Goal: Task Accomplishment & Management: Complete application form

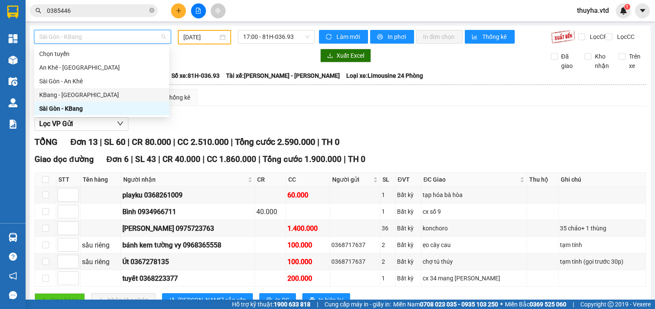
click at [64, 95] on div "KBang - [GEOGRAPHIC_DATA]" at bounding box center [101, 94] width 125 height 9
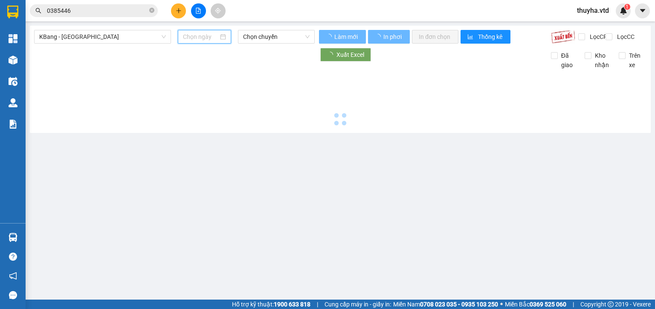
click at [194, 34] on input at bounding box center [200, 36] width 35 height 9
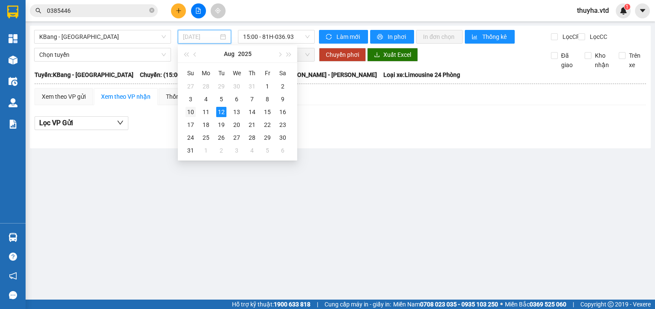
click at [190, 110] on div "10" at bounding box center [191, 112] width 10 height 10
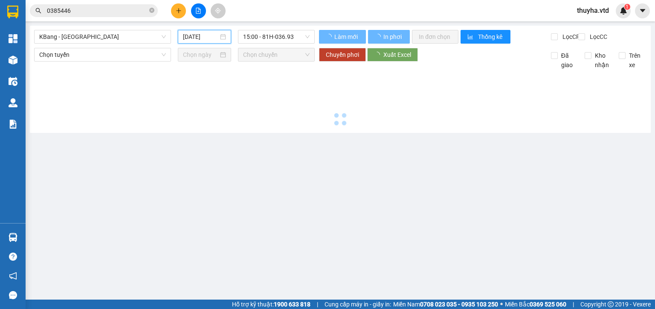
type input "[DATE]"
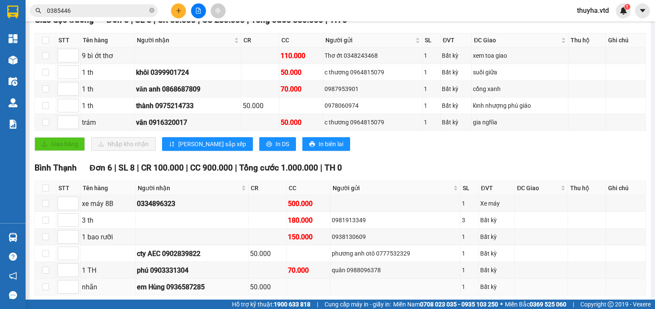
scroll to position [139, 0]
drag, startPoint x: 297, startPoint y: 79, endPoint x: 273, endPoint y: 76, distance: 24.0
click at [273, 76] on tr "1 th khôi 0399901724 50.000 c thương 0964815079 1 Bất kỳ suối giữa" at bounding box center [340, 72] width 611 height 17
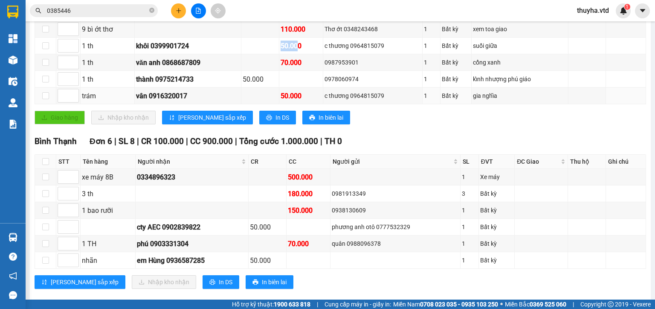
scroll to position [181, 0]
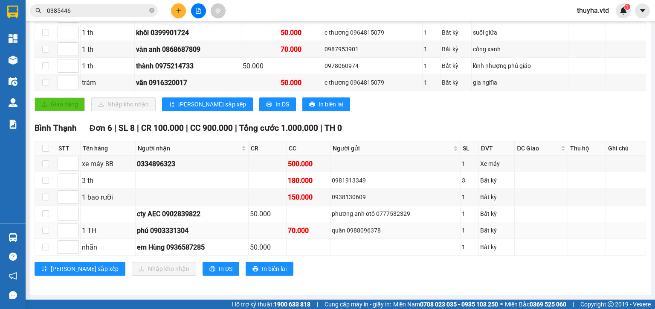
click at [355, 232] on div "quân 0988096378" at bounding box center [395, 229] width 127 height 9
copy div "0988096378"
click at [72, 14] on input "0385446" at bounding box center [97, 10] width 101 height 9
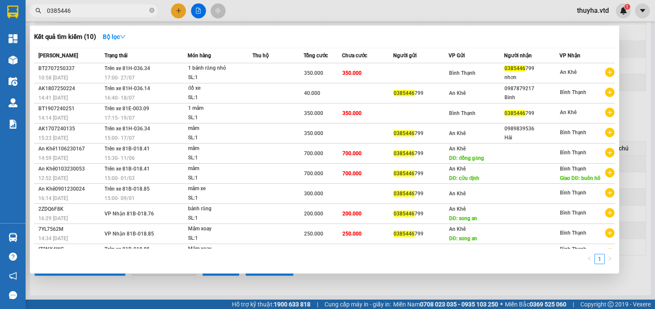
click at [72, 14] on input "0385446" at bounding box center [97, 10] width 101 height 9
paste input "988096378"
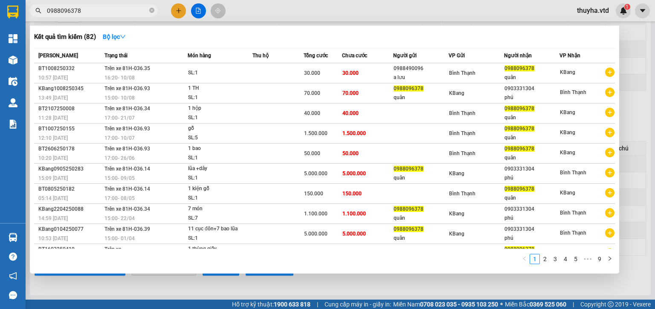
click at [231, 288] on div at bounding box center [327, 154] width 655 height 309
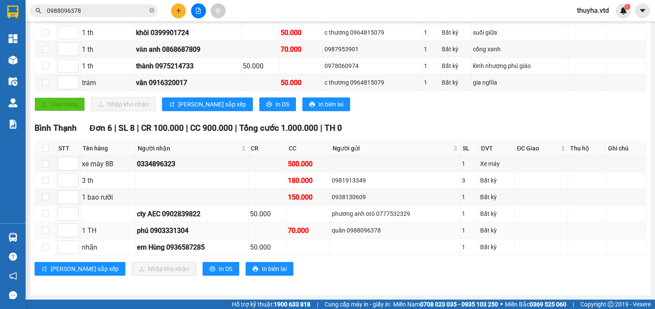
click at [178, 224] on td "phú 0903331304" at bounding box center [192, 230] width 113 height 17
copy div "0903331304"
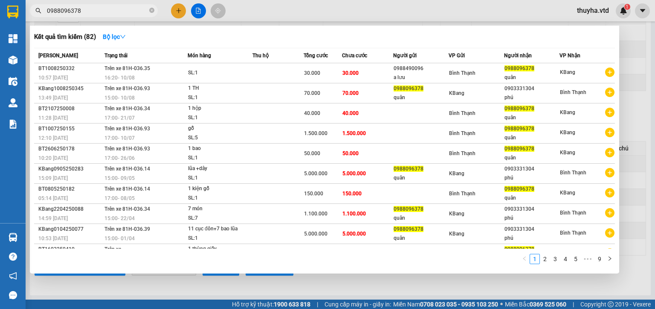
click at [84, 12] on input "0988096378" at bounding box center [97, 10] width 101 height 9
paste input "342904125"
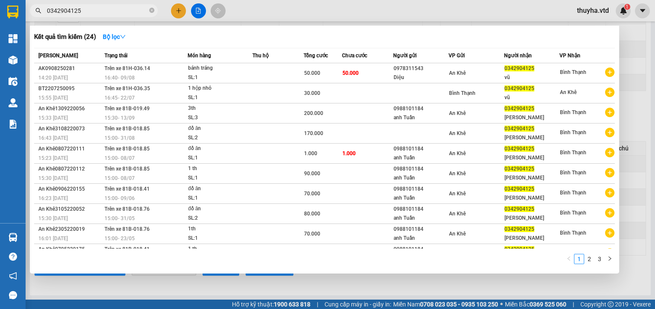
click at [408, 291] on div at bounding box center [327, 154] width 655 height 309
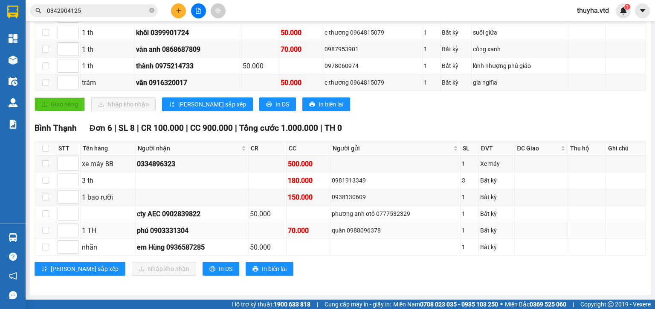
click at [168, 228] on div "phú 0903331304" at bounding box center [192, 230] width 110 height 11
copy div "0903331304"
click at [345, 183] on div "0981913349" at bounding box center [395, 179] width 127 height 9
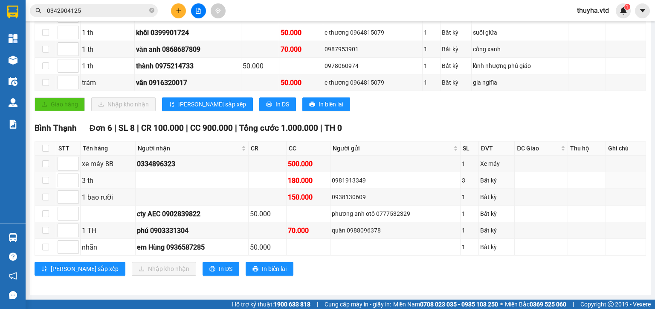
copy div "0981913349"
click at [78, 6] on input "0342904125" at bounding box center [97, 10] width 101 height 9
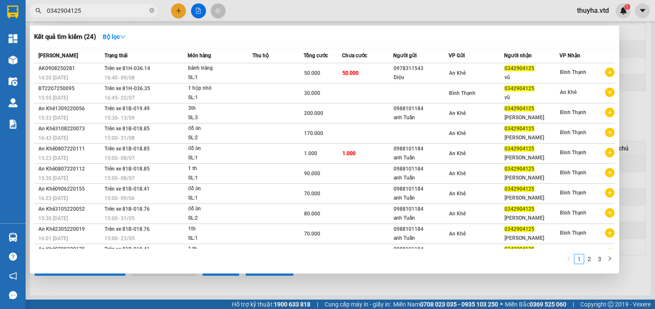
click at [78, 6] on input "0342904125" at bounding box center [97, 10] width 101 height 9
paste input "981913349"
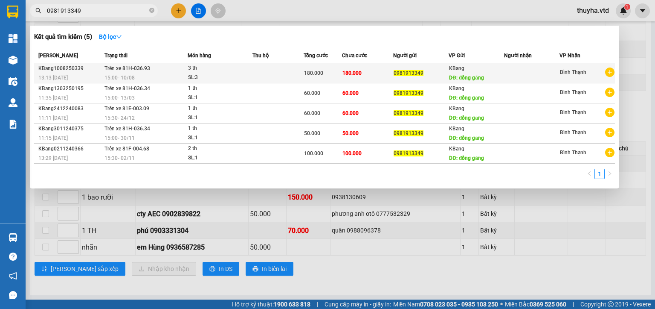
type input "0981913349"
click at [157, 70] on td "Trên xe 81H-036.93 15:00 [DATE]" at bounding box center [144, 73] width 85 height 20
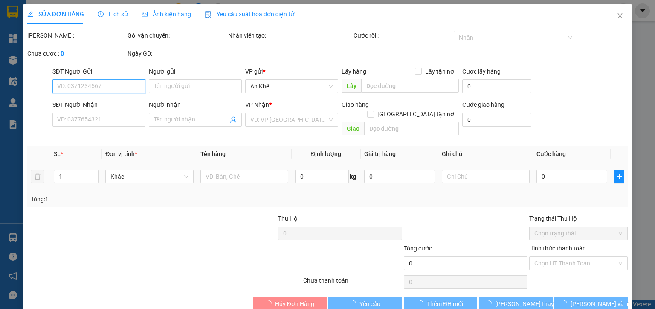
type input "0981913349"
type input "đồng găng"
type input "180.000"
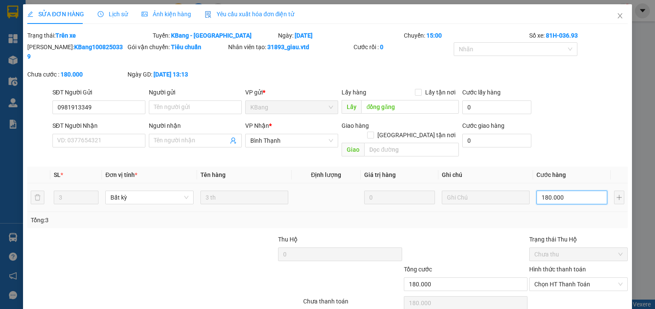
click at [559, 190] on input "180.000" at bounding box center [572, 197] width 71 height 14
type input "1"
type input "10"
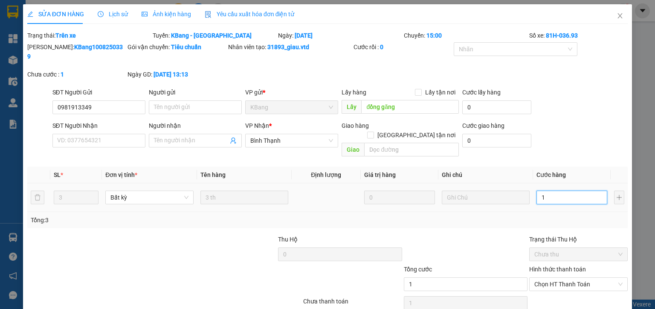
type input "10"
type input "100"
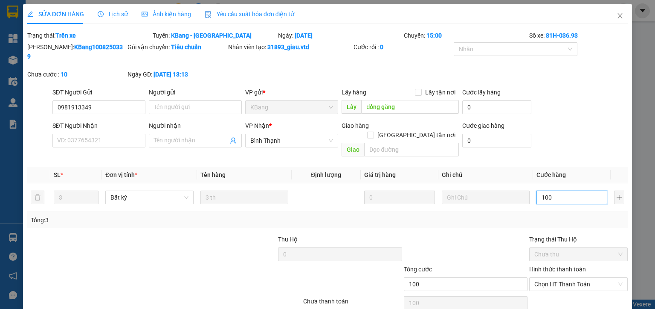
type input "1.000"
type input "10.000"
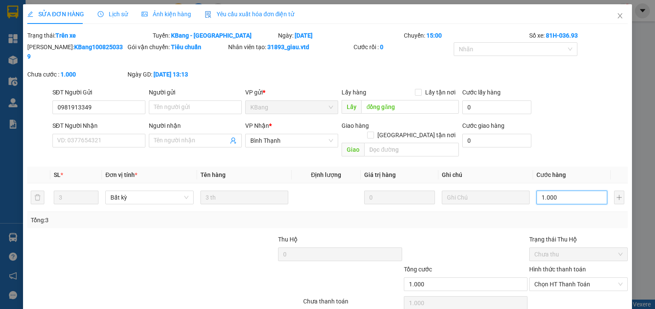
type input "10.000"
type input "100.000"
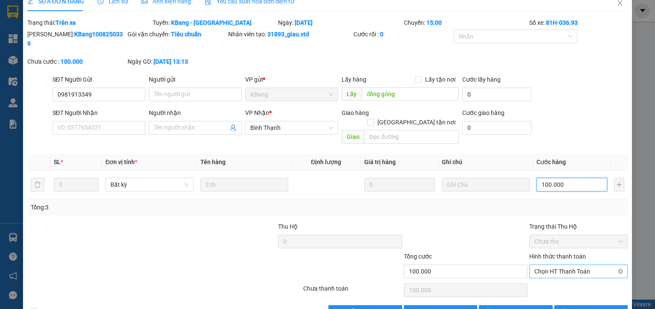
scroll to position [20, 0]
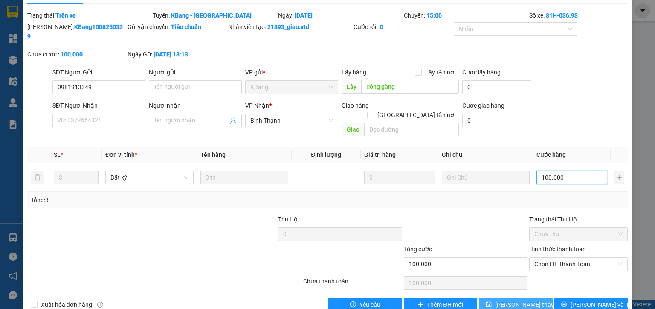
type input "100.000"
click at [491, 301] on icon "save" at bounding box center [489, 304] width 6 height 6
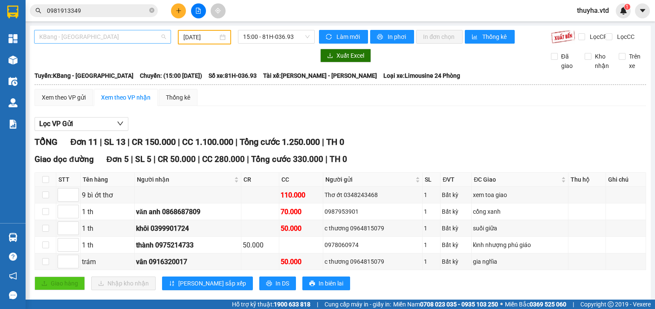
click at [76, 37] on span "KBang - [GEOGRAPHIC_DATA]" at bounding box center [102, 36] width 127 height 13
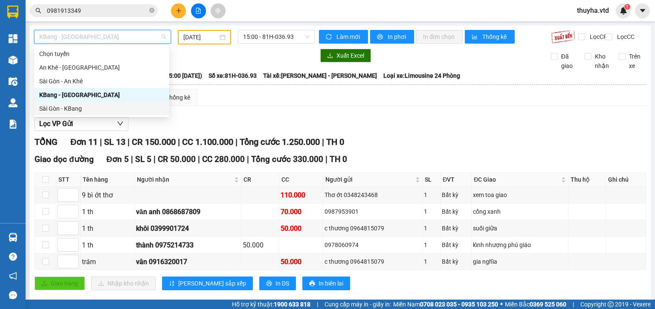
click at [75, 107] on div "Sài Gòn - KBang" at bounding box center [101, 108] width 125 height 9
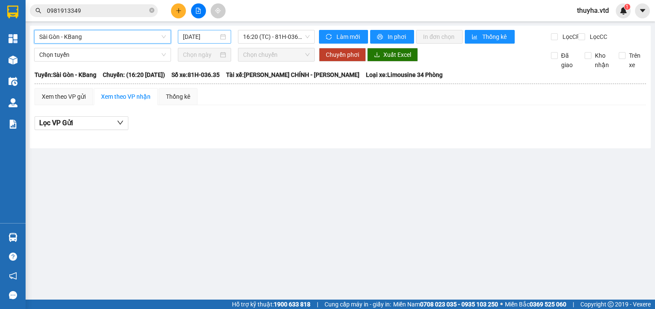
click at [191, 35] on input "[DATE]" at bounding box center [200, 36] width 35 height 9
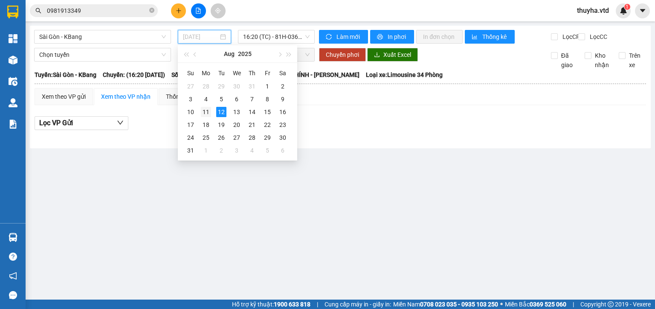
click at [208, 109] on div "11" at bounding box center [206, 112] width 10 height 10
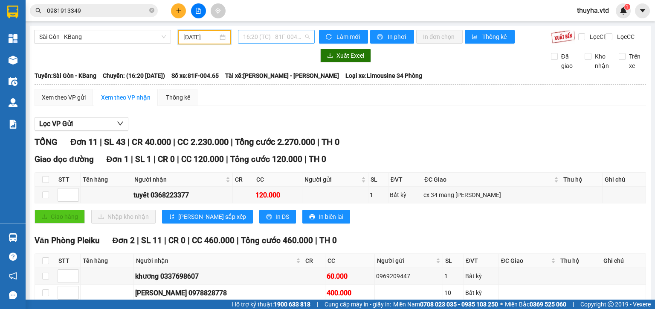
click at [276, 35] on span "16:20 (TC) - 81F-004.65" at bounding box center [276, 36] width 67 height 13
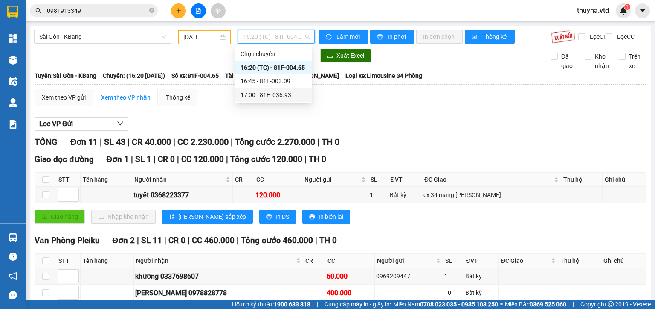
click at [280, 96] on div "17:00 - 81H-036.93" at bounding box center [274, 94] width 67 height 9
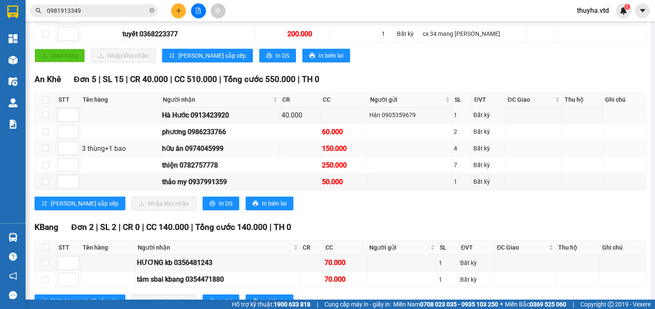
scroll to position [278, 0]
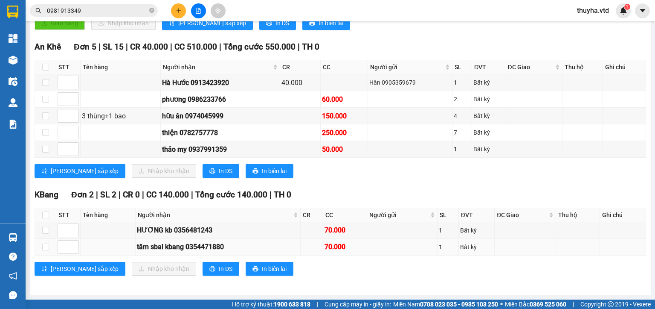
click at [160, 249] on div "tâm sbai kbang 0354471880" at bounding box center [218, 246] width 162 height 11
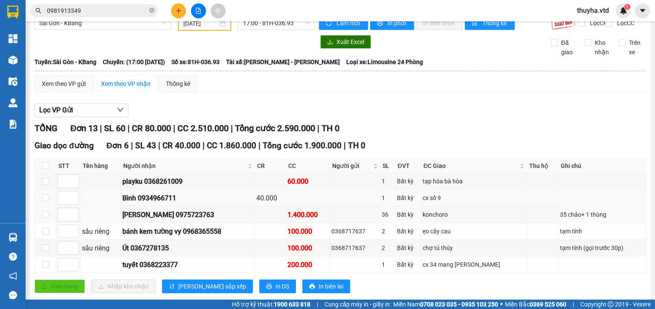
scroll to position [0, 0]
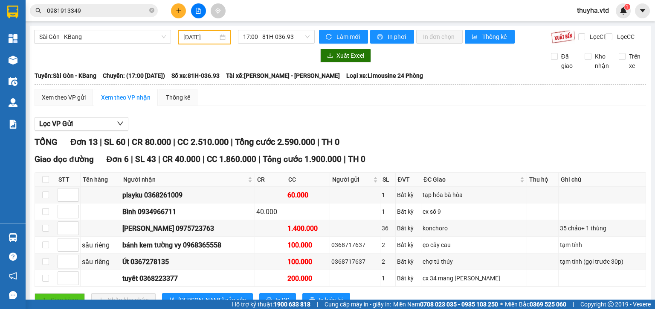
click at [199, 30] on div "[DATE]" at bounding box center [204, 37] width 53 height 15
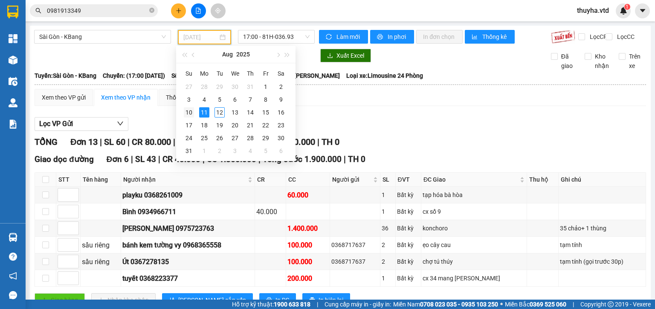
click at [189, 114] on div "10" at bounding box center [189, 112] width 10 height 10
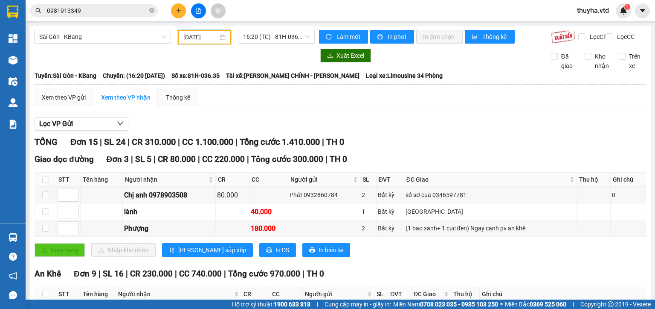
click at [186, 39] on input "[DATE]" at bounding box center [200, 36] width 34 height 9
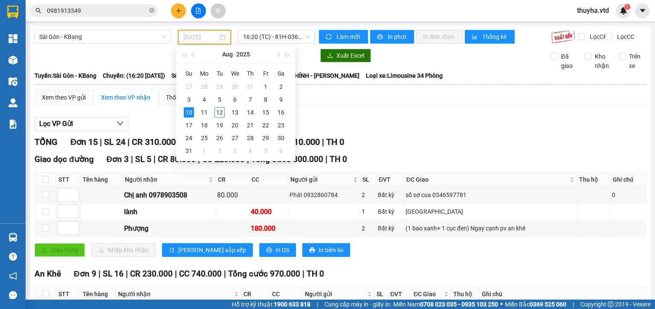
click at [187, 111] on div "10" at bounding box center [189, 112] width 10 height 10
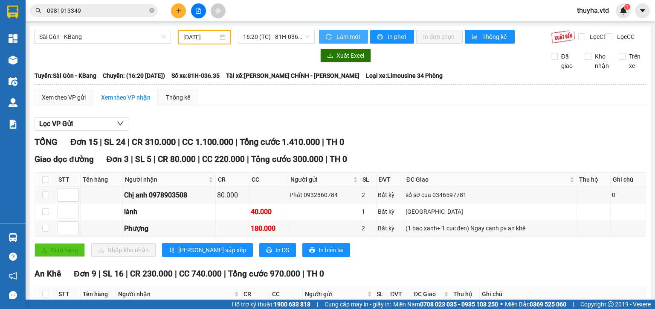
click at [345, 35] on span "Làm mới" at bounding box center [349, 36] width 25 height 9
click at [199, 35] on input "[DATE]" at bounding box center [200, 36] width 34 height 9
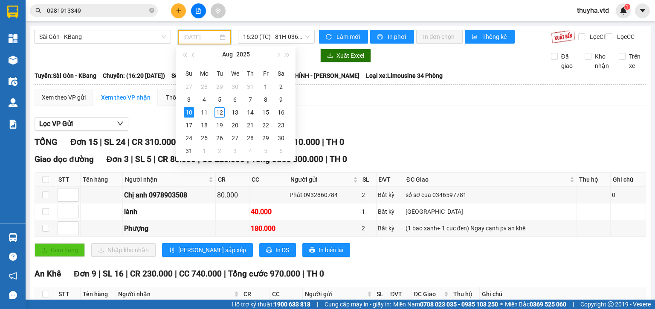
type input "[DATE]"
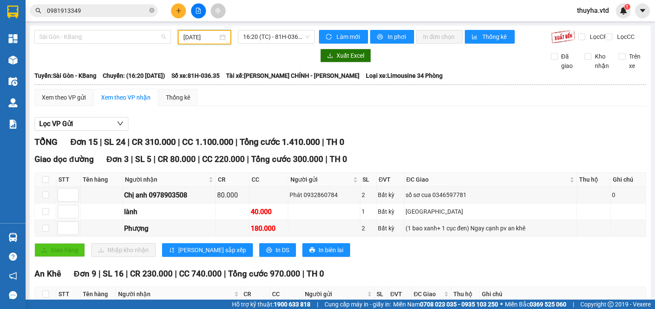
drag, startPoint x: 75, startPoint y: 38, endPoint x: 69, endPoint y: 74, distance: 36.3
click at [74, 38] on span "Sài Gòn - KBang" at bounding box center [102, 36] width 127 height 13
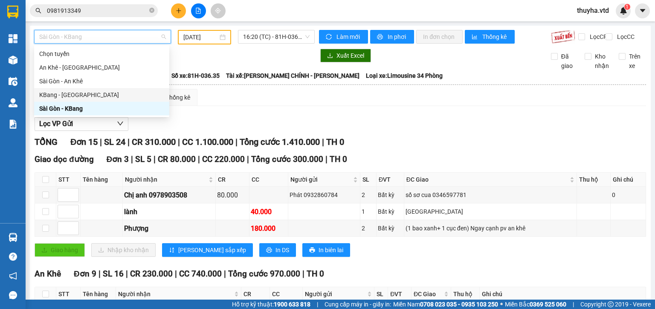
click at [61, 95] on div "KBang - [GEOGRAPHIC_DATA]" at bounding box center [101, 94] width 125 height 9
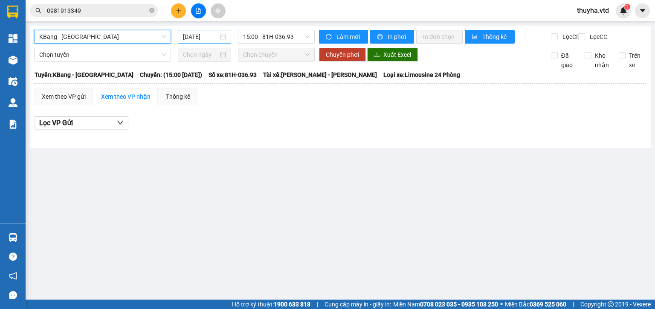
click at [200, 39] on input "[DATE]" at bounding box center [200, 36] width 35 height 9
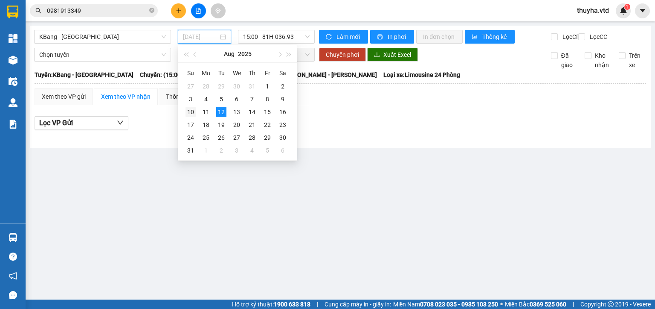
click at [189, 112] on div "10" at bounding box center [191, 112] width 10 height 10
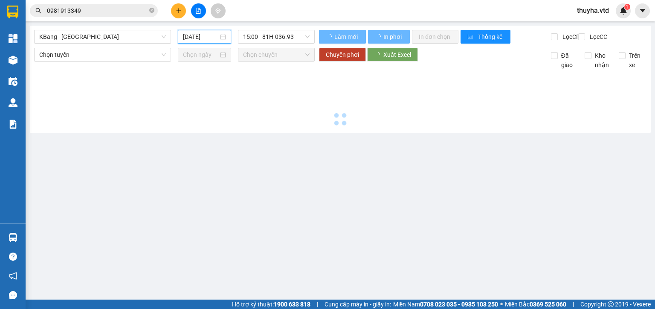
type input "[DATE]"
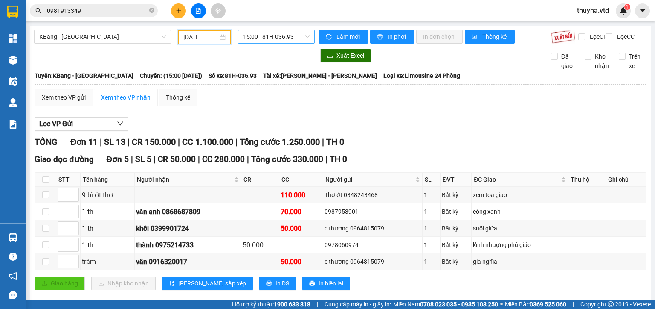
click at [285, 37] on span "15:00 - 81H-036.93" at bounding box center [276, 36] width 67 height 13
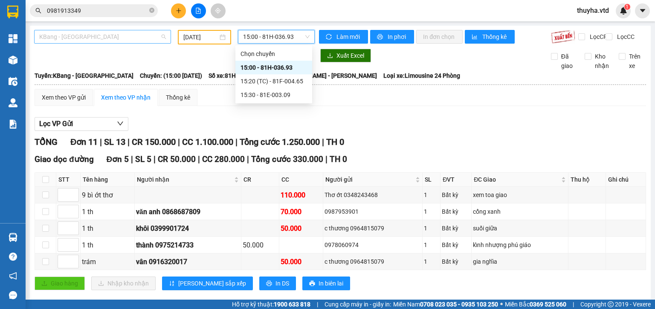
drag, startPoint x: 94, startPoint y: 38, endPoint x: 77, endPoint y: 81, distance: 45.4
click at [94, 39] on span "KBang - [GEOGRAPHIC_DATA]" at bounding box center [102, 36] width 127 height 13
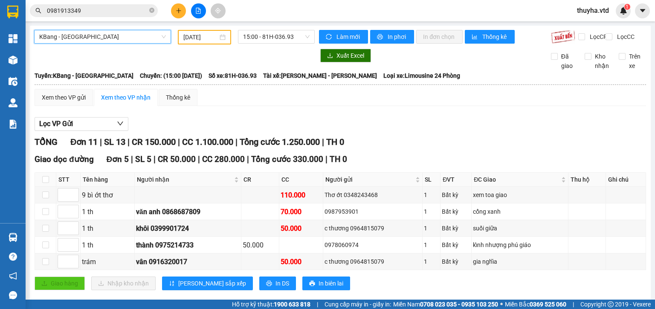
drag, startPoint x: 41, startPoint y: 42, endPoint x: 47, endPoint y: 45, distance: 6.3
click at [42, 42] on span "KBang - [GEOGRAPHIC_DATA]" at bounding box center [102, 36] width 127 height 13
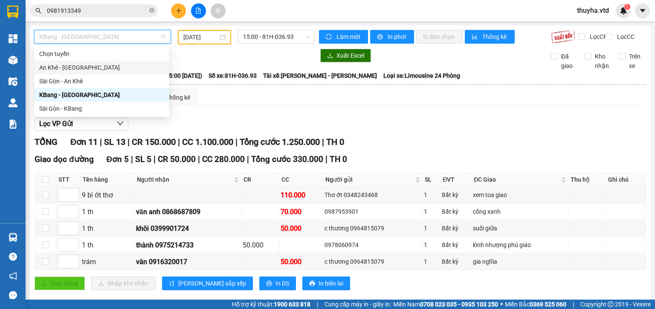
click at [51, 70] on div "An Khê - [GEOGRAPHIC_DATA]" at bounding box center [101, 67] width 125 height 9
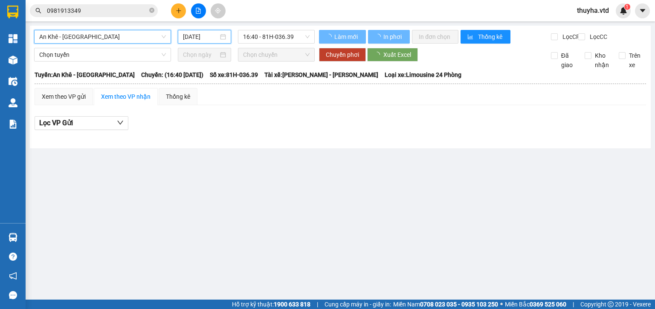
click at [193, 35] on input "[DATE]" at bounding box center [200, 36] width 35 height 9
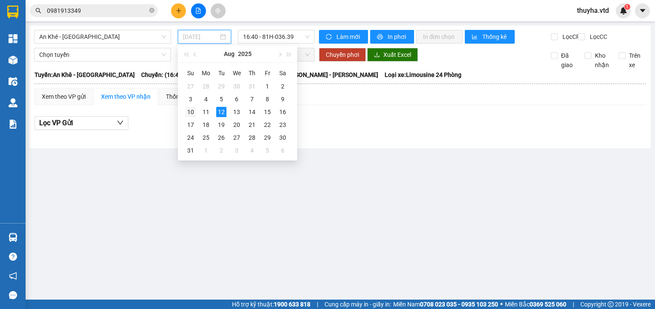
click at [193, 112] on div "10" at bounding box center [191, 112] width 10 height 10
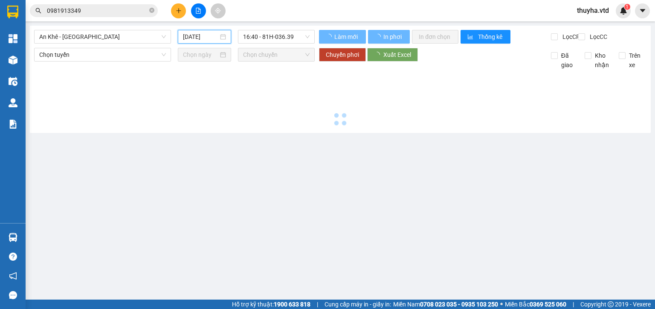
type input "[DATE]"
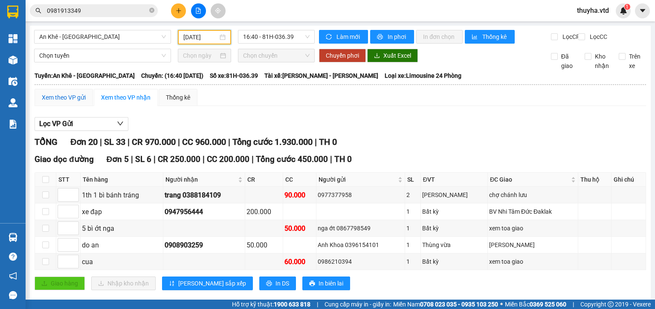
click at [62, 102] on div "Xem theo VP gửi" at bounding box center [64, 97] width 44 height 9
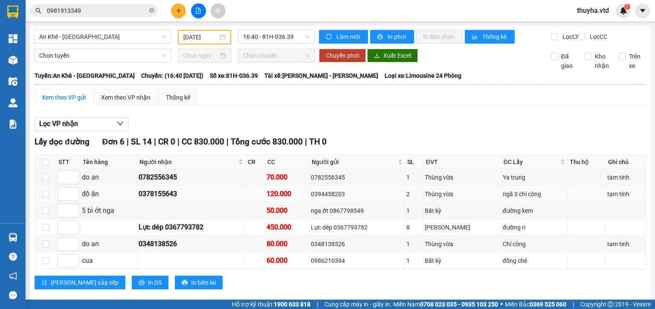
click at [329, 198] on div "0394458203" at bounding box center [357, 193] width 93 height 9
copy div "0394458203"
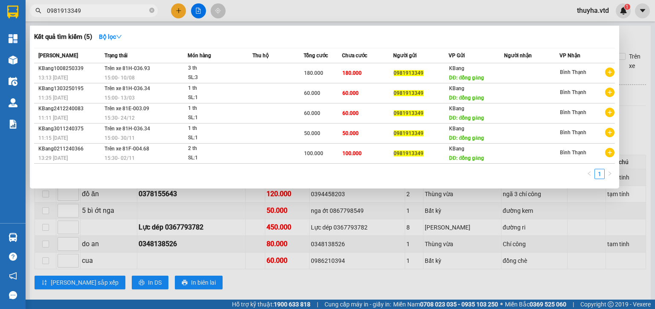
click at [81, 6] on input "0981913349" at bounding box center [97, 10] width 101 height 9
paste input "394458203"
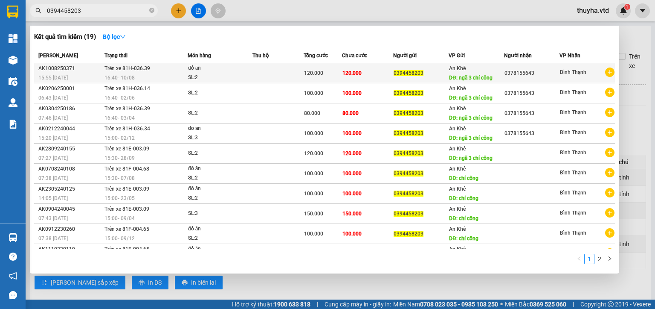
type input "0394458203"
click at [381, 75] on td "120.000" at bounding box center [367, 73] width 51 height 20
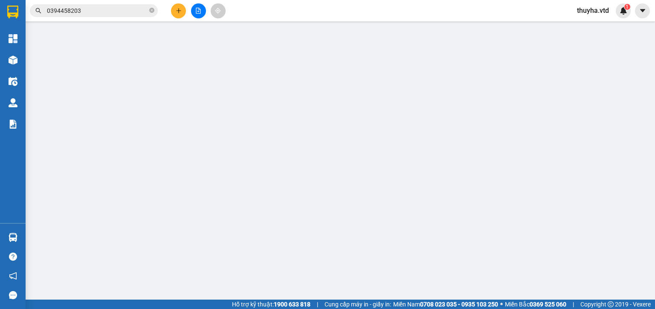
type input "0394458203"
type input "ngã 3 chí công"
type input "0378155643"
type input "120.000"
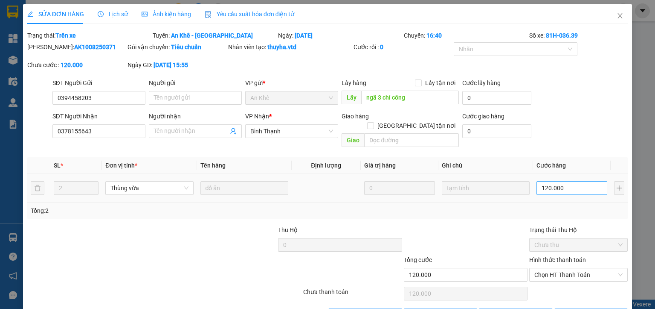
drag, startPoint x: 569, startPoint y: 189, endPoint x: 559, endPoint y: 183, distance: 12.0
click at [565, 186] on td "120.000" at bounding box center [572, 188] width 78 height 29
click at [559, 183] on input "120.000" at bounding box center [572, 188] width 71 height 14
type input "8"
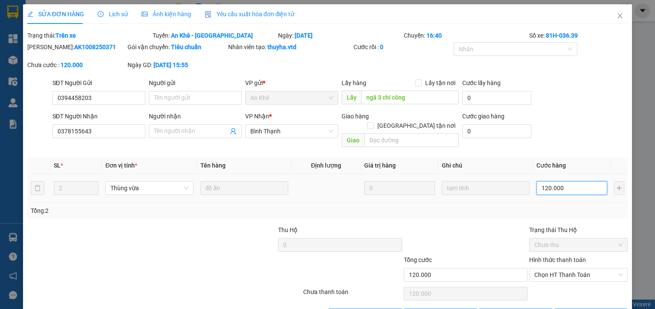
type input "8"
type input "80"
type input "800"
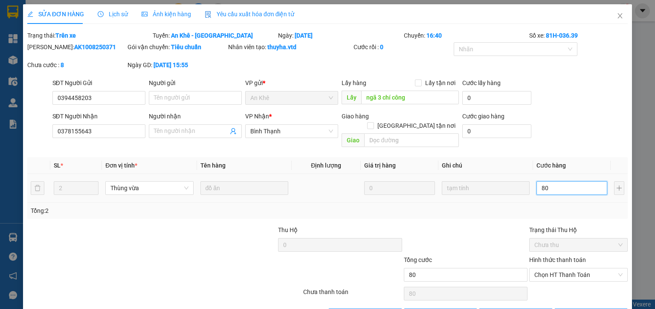
type input "800"
type input "8.000"
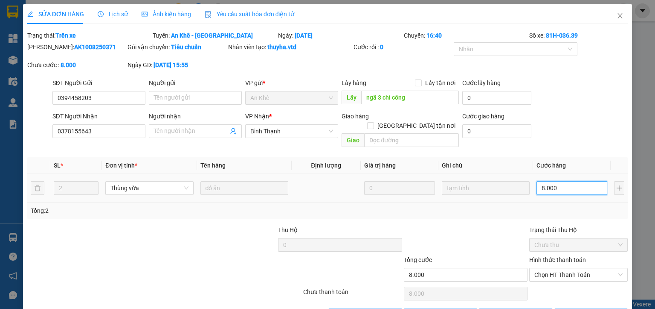
type input "80.000"
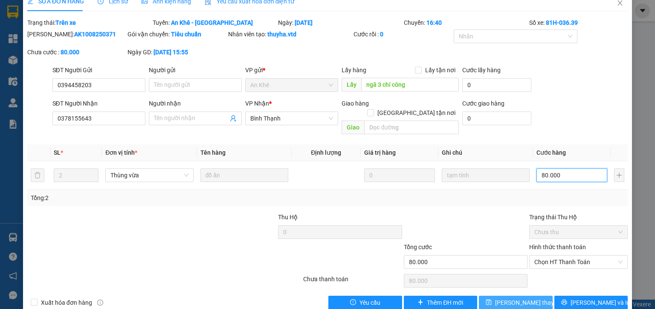
scroll to position [20, 0]
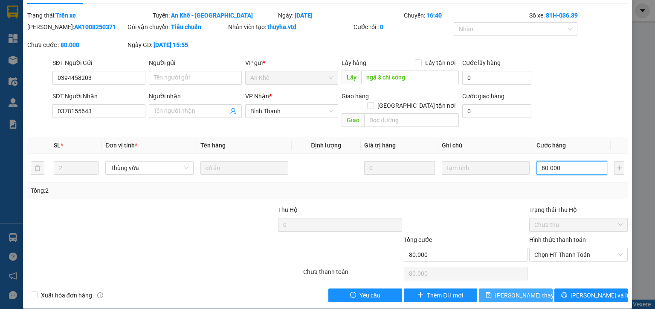
type input "80.000"
click at [513, 290] on span "[PERSON_NAME] thay đổi" at bounding box center [529, 294] width 68 height 9
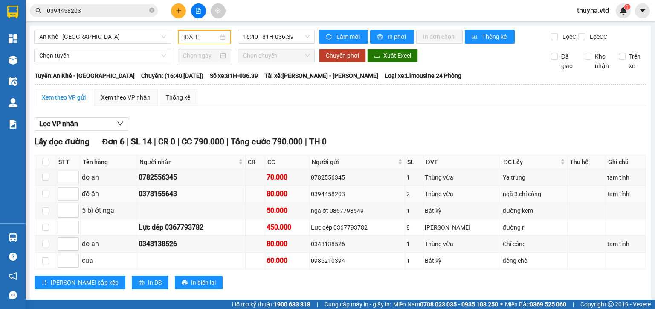
click at [341, 198] on div "0394458203" at bounding box center [357, 193] width 93 height 9
copy div "0394458203"
click at [87, 8] on input "0394458203" at bounding box center [97, 10] width 101 height 9
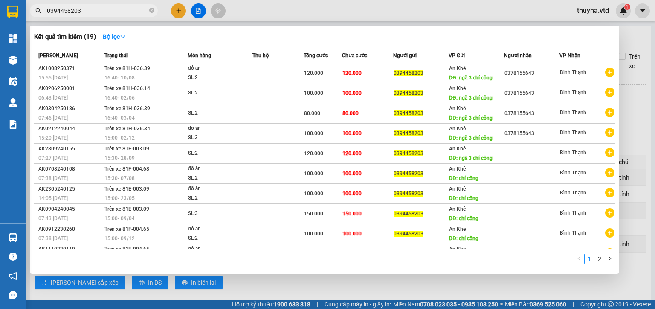
click at [87, 8] on input "0394458203" at bounding box center [97, 10] width 101 height 9
click at [112, 9] on input "0394458203" at bounding box center [97, 10] width 101 height 9
click at [384, 294] on div at bounding box center [327, 154] width 655 height 309
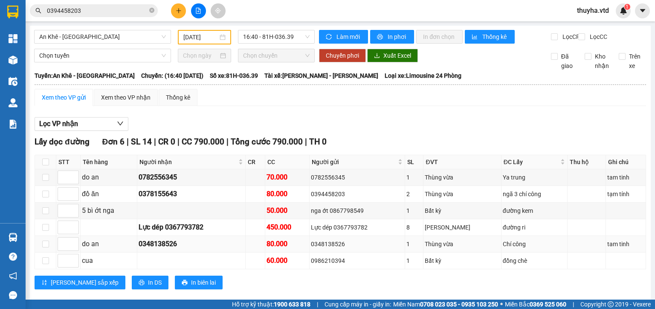
click at [347, 248] on div "0348138526" at bounding box center [357, 243] width 93 height 9
copy div "0348138526"
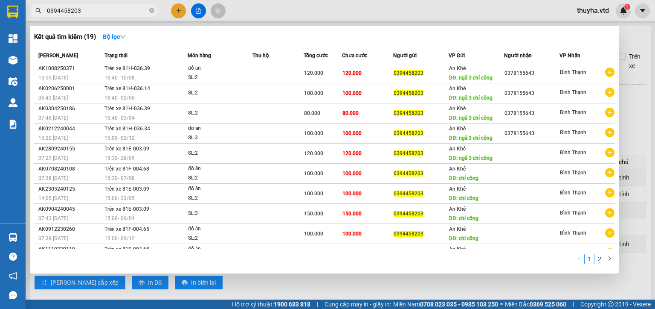
click at [72, 9] on input "0394458203" at bounding box center [97, 10] width 101 height 9
paste input "48138526"
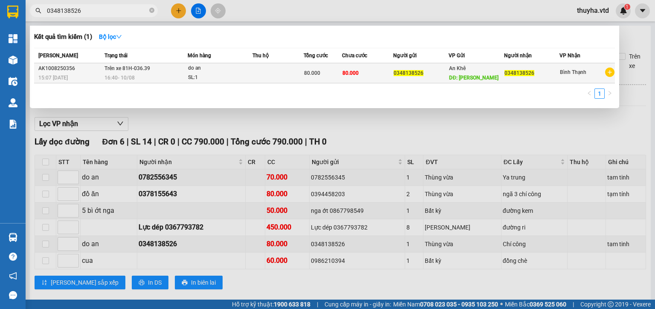
type input "0348138526"
click at [340, 72] on div "80.000" at bounding box center [323, 72] width 38 height 9
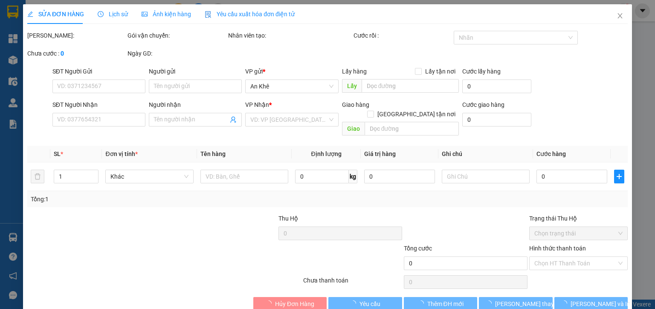
type input "0348138526"
type input "Chí công"
type input "0348138526"
type input "80.000"
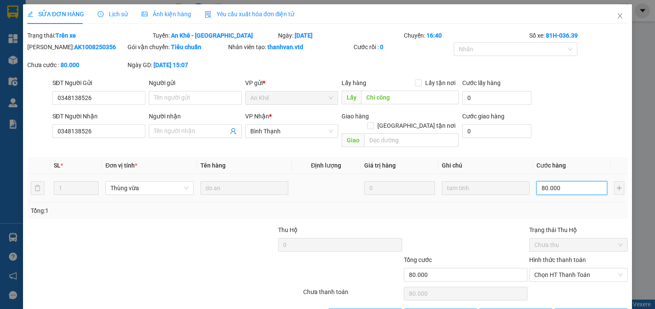
click at [572, 181] on input "80.000" at bounding box center [572, 188] width 71 height 14
type input "5"
type input "50"
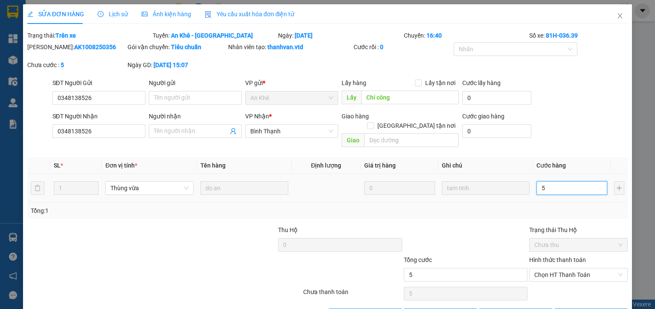
type input "50"
type input "500"
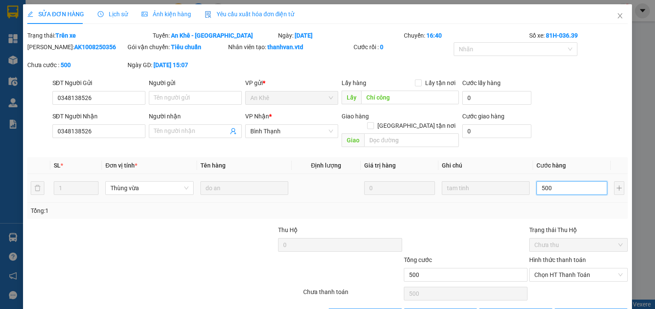
type input "5.000"
type input "50.000"
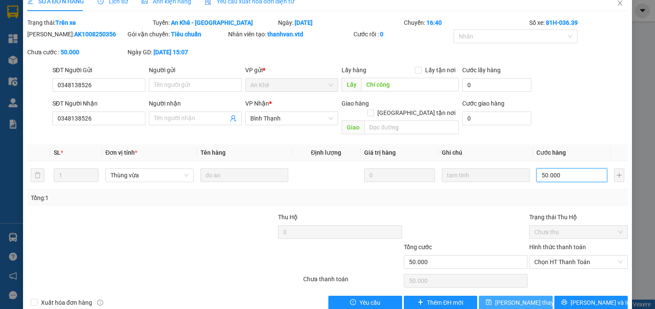
scroll to position [20, 0]
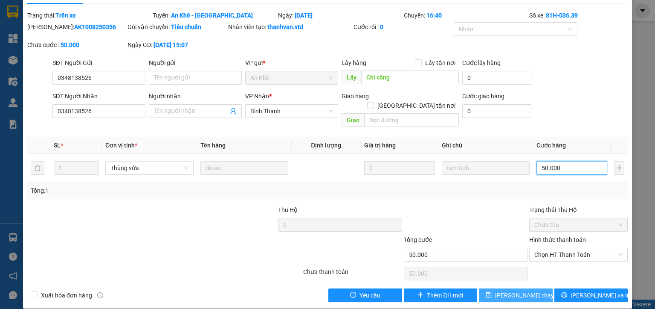
type input "50.000"
click at [526, 288] on button "[PERSON_NAME] thay đổi" at bounding box center [516, 295] width 74 height 14
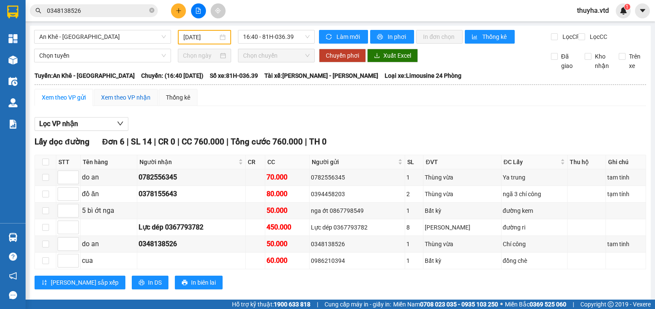
click at [120, 102] on div "Xem theo VP nhận" at bounding box center [126, 97] width 50 height 9
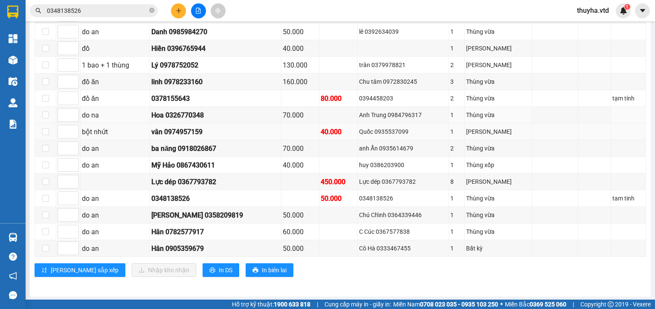
scroll to position [329, 0]
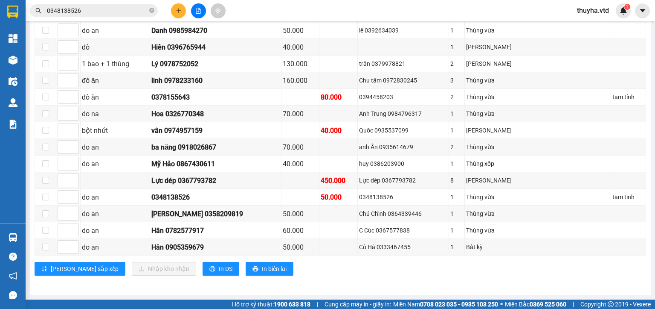
click at [331, 276] on div "[GEOGRAPHIC_DATA] 15 | SL 27 | CR 720.000 | CC 690.000 | Tổng cước 1.410.000 | …" at bounding box center [341, 127] width 612 height 310
click at [335, 271] on div "[PERSON_NAME] sắp xếp Nhập kho nhận In DS In biên lai" at bounding box center [341, 269] width 612 height 14
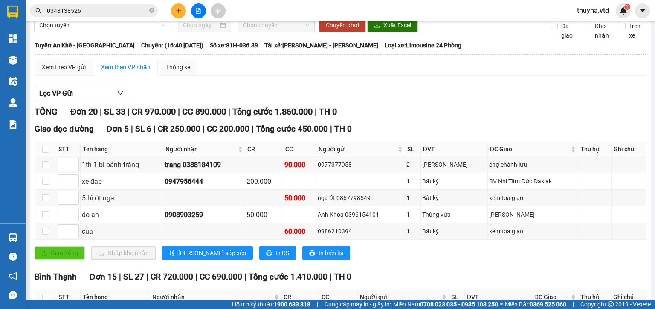
scroll to position [0, 0]
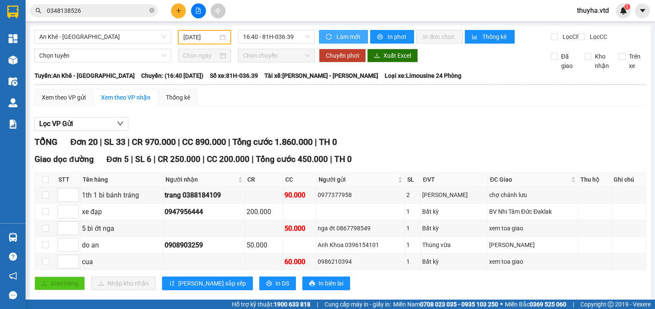
click at [338, 38] on span "Làm mới" at bounding box center [349, 36] width 25 height 9
click at [50, 101] on div "Xem theo VP gửi" at bounding box center [64, 97] width 44 height 9
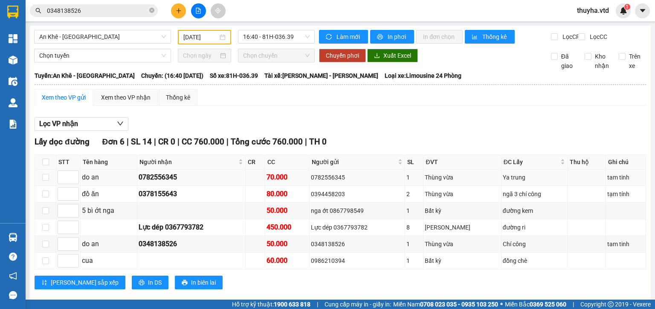
click at [333, 182] on div "0782556345" at bounding box center [357, 176] width 93 height 9
copy div "0782556345"
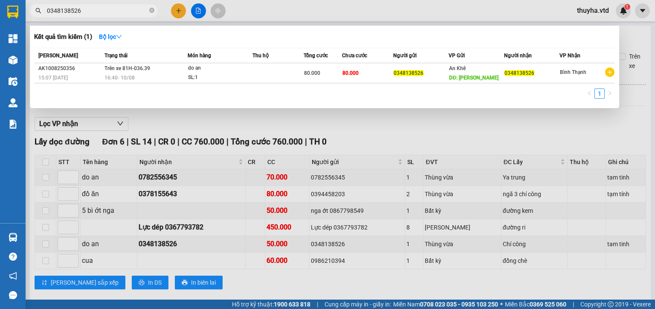
click at [92, 11] on input "0348138526" at bounding box center [97, 10] width 101 height 9
paste input "782556345"
click at [131, 13] on input "0782556345" at bounding box center [97, 10] width 101 height 9
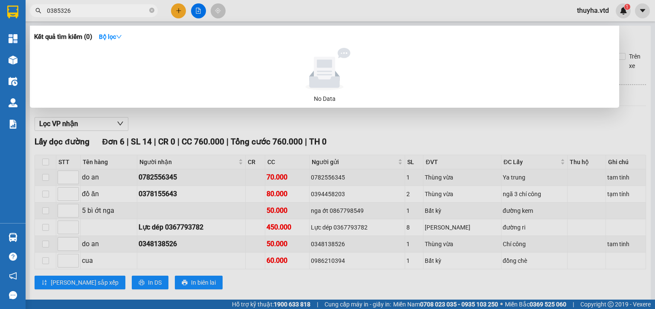
click at [50, 14] on input "0385326" at bounding box center [97, 10] width 101 height 9
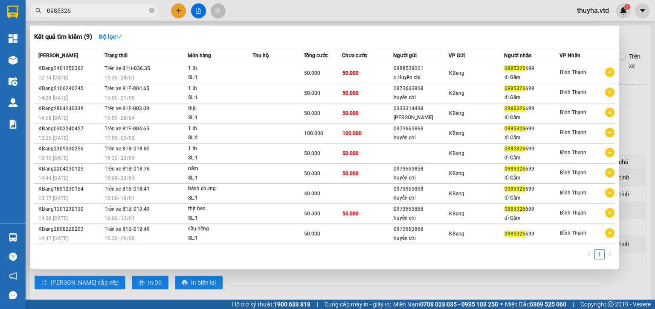
click at [108, 14] on input "0985326" at bounding box center [97, 10] width 101 height 9
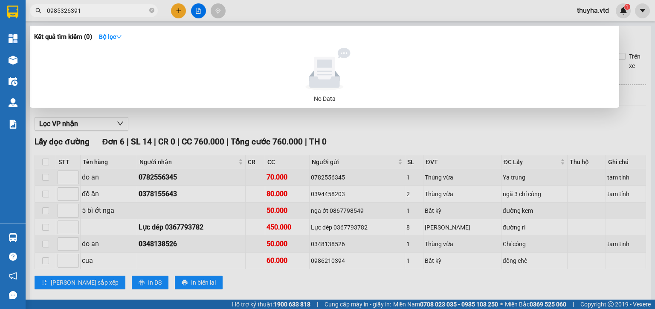
click at [381, 119] on div at bounding box center [327, 154] width 655 height 309
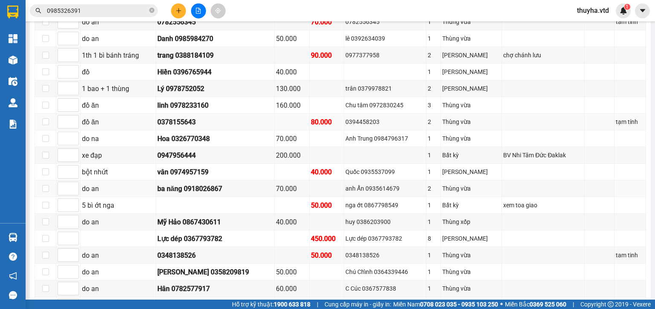
scroll to position [341, 0]
click at [351, 125] on div "0394458203" at bounding box center [385, 120] width 79 height 9
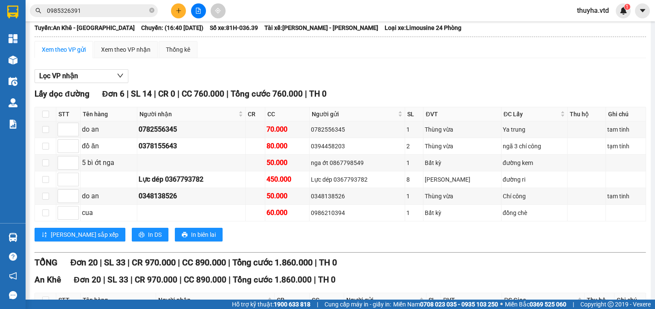
scroll to position [0, 0]
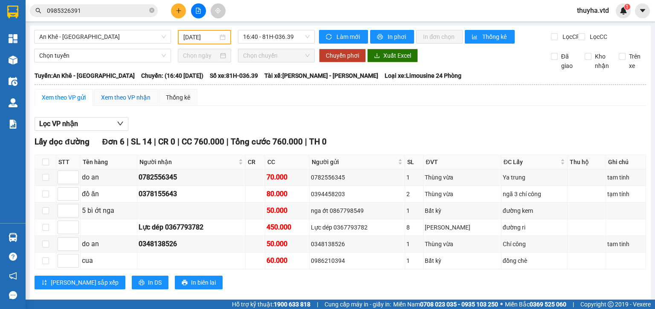
click at [128, 102] on div "Xem theo VP nhận" at bounding box center [126, 97] width 50 height 9
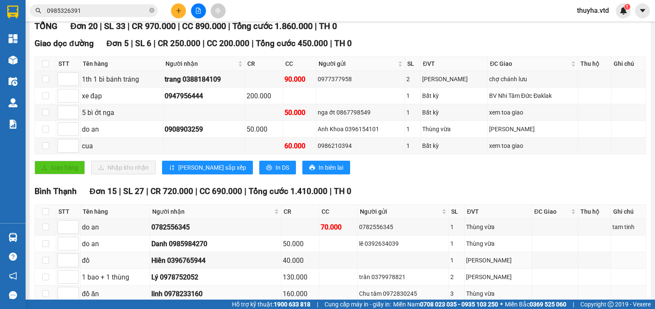
scroll to position [244, 0]
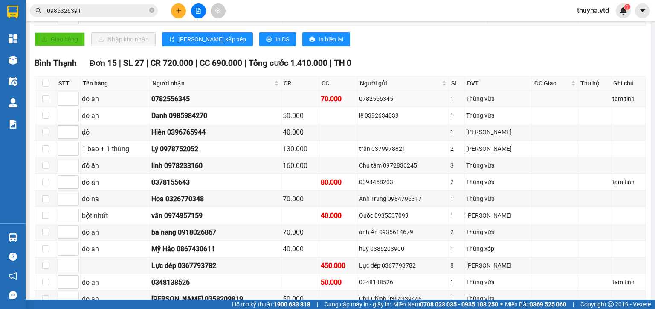
click at [369, 103] on div "0782556345" at bounding box center [403, 98] width 88 height 9
copy div "0782556345"
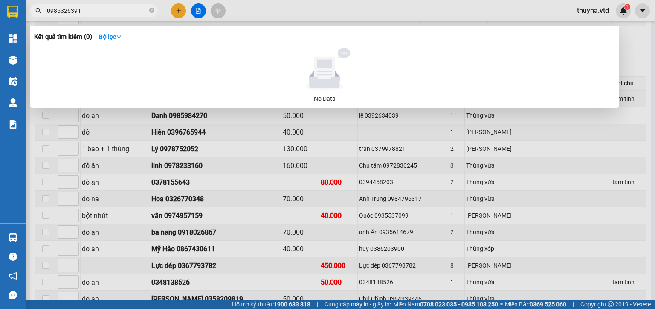
click at [80, 5] on span "0985326391" at bounding box center [94, 10] width 128 height 13
click at [84, 8] on input "0985326391" at bounding box center [97, 10] width 101 height 9
paste input "782556345"
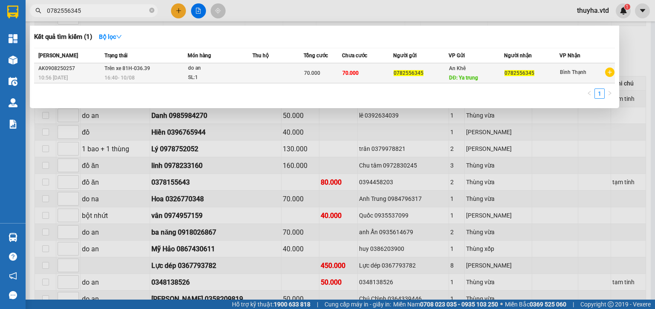
type input "0782556345"
click at [212, 73] on div "SL: 1" at bounding box center [220, 77] width 64 height 9
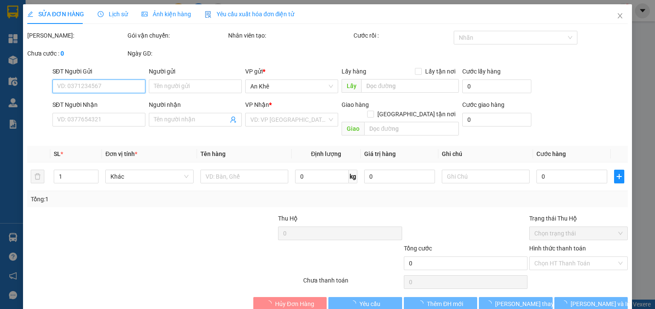
type input "0782556345"
type input "Ya trung"
type input "0782556345"
type input "70.000"
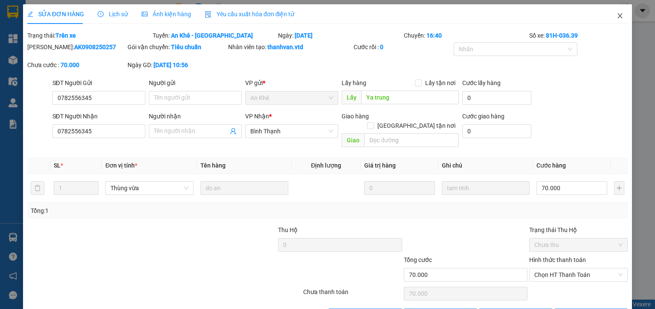
click at [617, 13] on icon "close" at bounding box center [620, 15] width 7 height 7
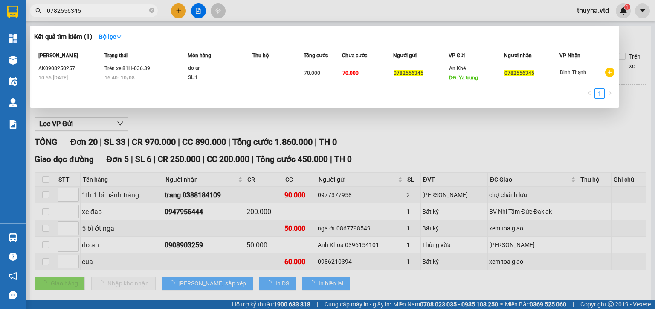
click at [68, 14] on input "0782556345" at bounding box center [97, 10] width 101 height 9
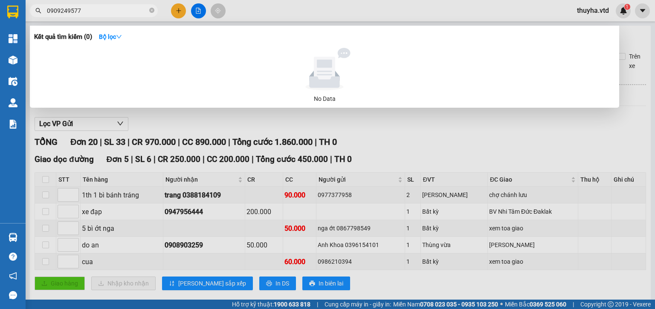
type input "0909249577"
click at [455, 156] on div at bounding box center [327, 154] width 655 height 309
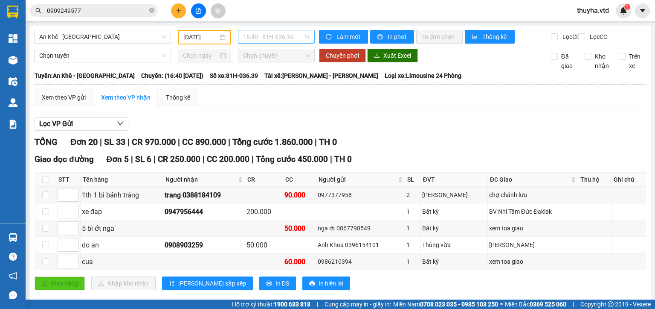
click at [267, 37] on span "16:40 - 81H-036.39" at bounding box center [276, 36] width 67 height 13
click at [53, 38] on span "An Khê - [GEOGRAPHIC_DATA]" at bounding box center [102, 36] width 127 height 13
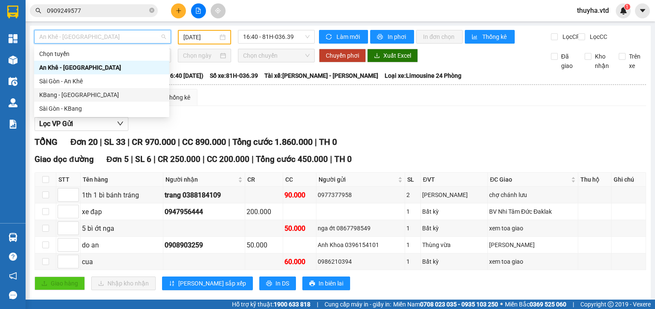
click at [51, 93] on div "KBang - [GEOGRAPHIC_DATA]" at bounding box center [101, 94] width 125 height 9
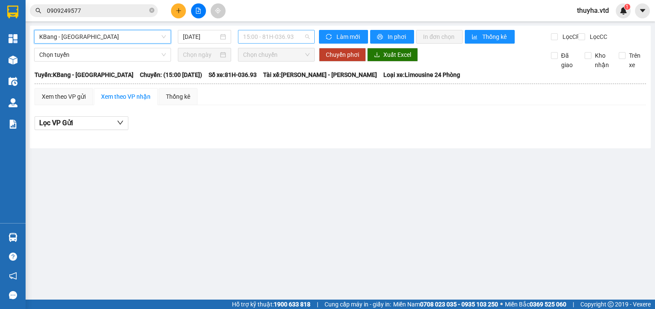
click at [266, 35] on span "15:00 - 81H-036.93" at bounding box center [276, 36] width 67 height 13
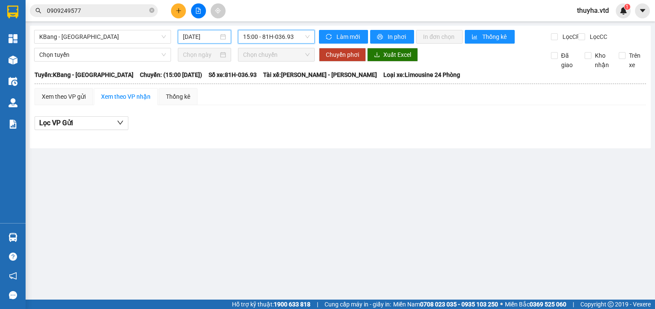
click at [198, 32] on input "[DATE]" at bounding box center [200, 36] width 35 height 9
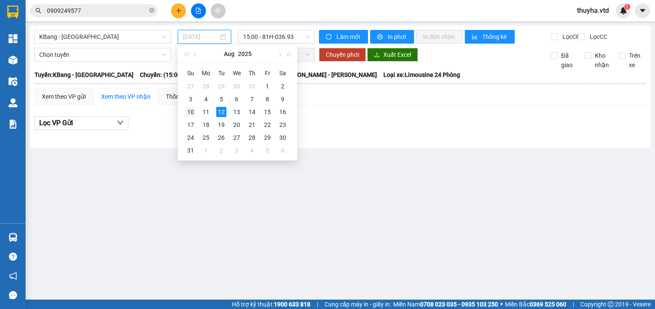
click at [190, 114] on div "10" at bounding box center [191, 112] width 10 height 10
type input "[DATE]"
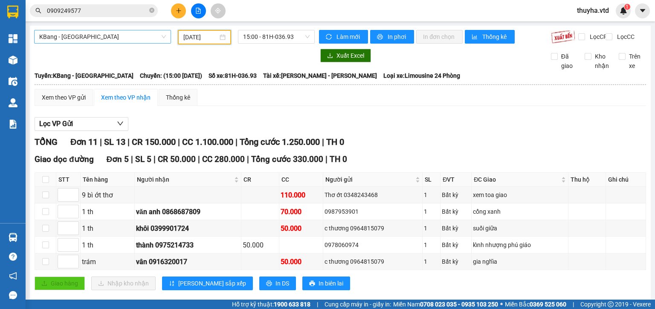
click at [73, 36] on span "KBang - [GEOGRAPHIC_DATA]" at bounding box center [102, 36] width 127 height 13
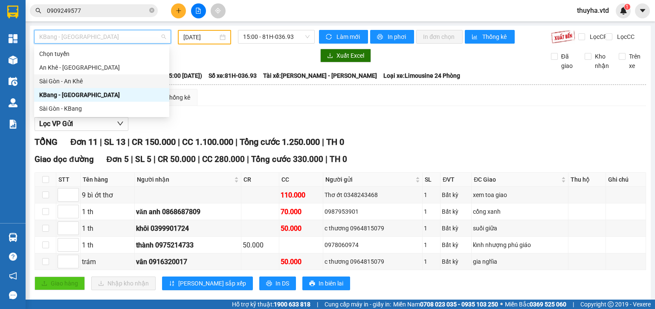
click at [68, 83] on div "Sài Gòn - An Khê" at bounding box center [101, 80] width 125 height 9
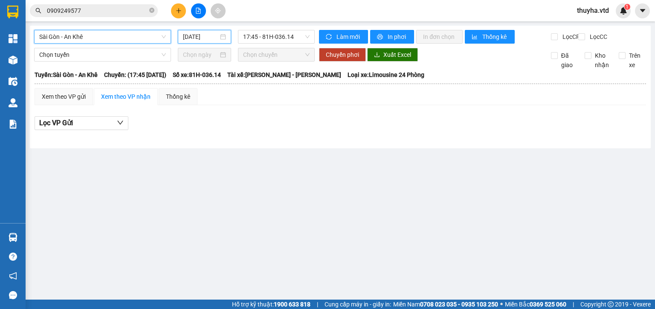
click at [199, 33] on input "[DATE]" at bounding box center [200, 36] width 35 height 9
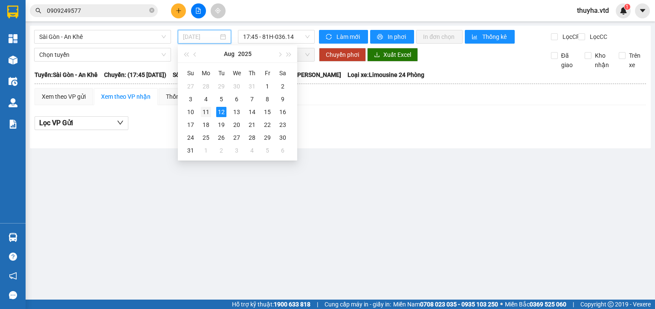
click at [203, 111] on div "11" at bounding box center [206, 112] width 10 height 10
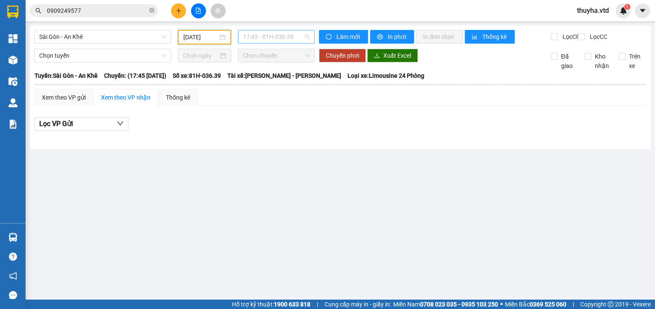
click at [267, 36] on span "17:45 - 81H-036.39" at bounding box center [276, 36] width 67 height 13
click at [199, 39] on input "[DATE]" at bounding box center [200, 36] width 34 height 9
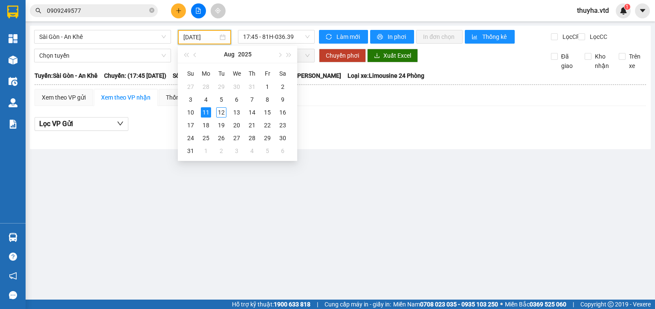
type input "[DATE]"
click at [207, 112] on div "11" at bounding box center [206, 112] width 10 height 10
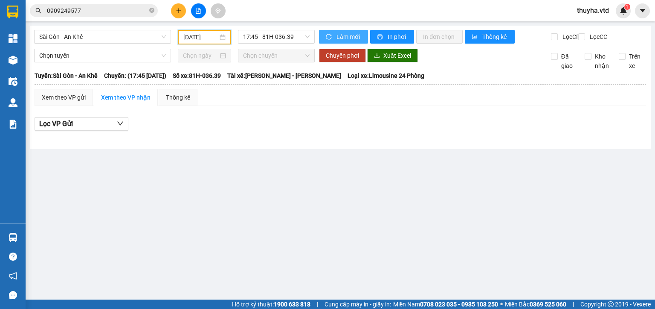
click at [345, 36] on span "Làm mới" at bounding box center [349, 36] width 25 height 9
